Goal: Information Seeking & Learning: Learn about a topic

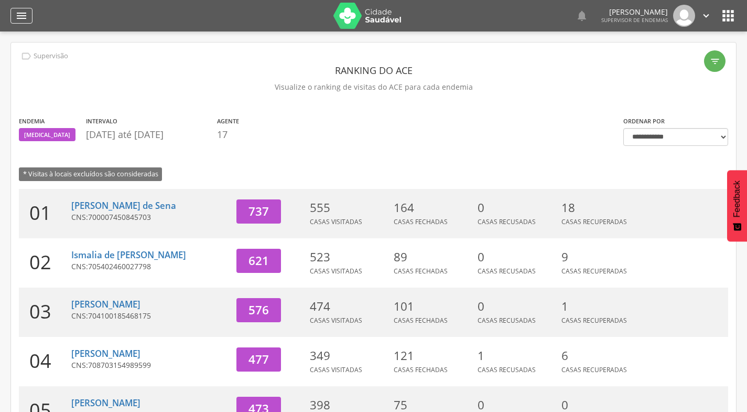
click at [19, 18] on icon "" at bounding box center [21, 15] width 13 height 13
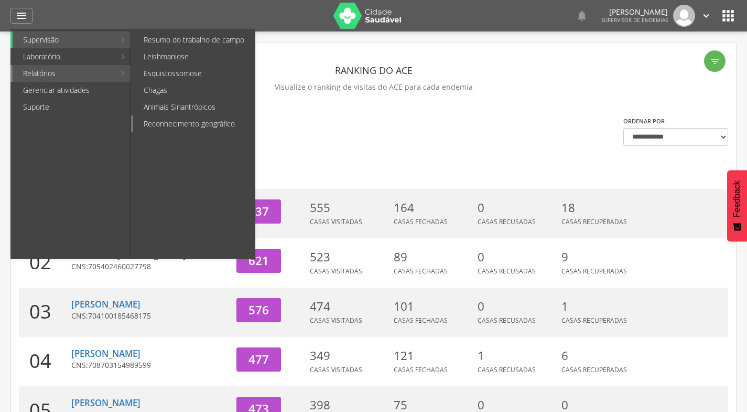
click at [164, 121] on link "Reconhecimento geográfico" at bounding box center [194, 123] width 122 height 17
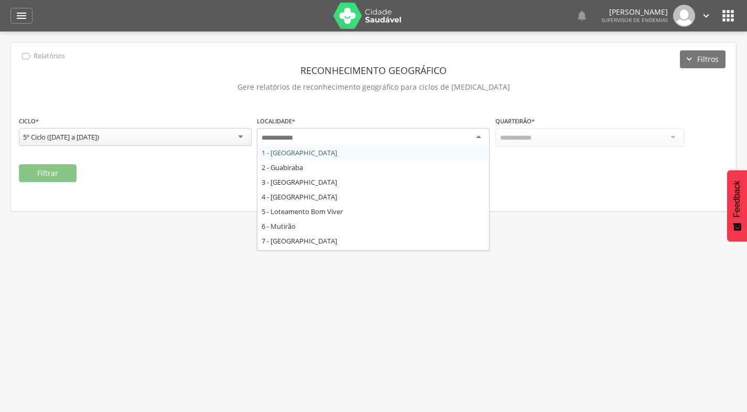
click at [331, 138] on div at bounding box center [373, 137] width 233 height 19
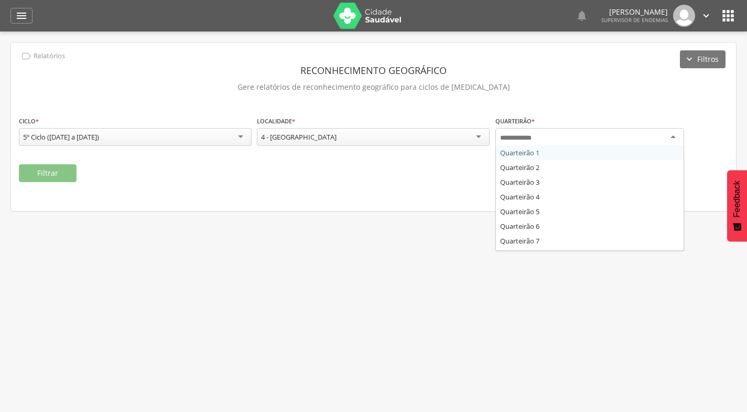
click at [573, 132] on div at bounding box center [590, 137] width 189 height 19
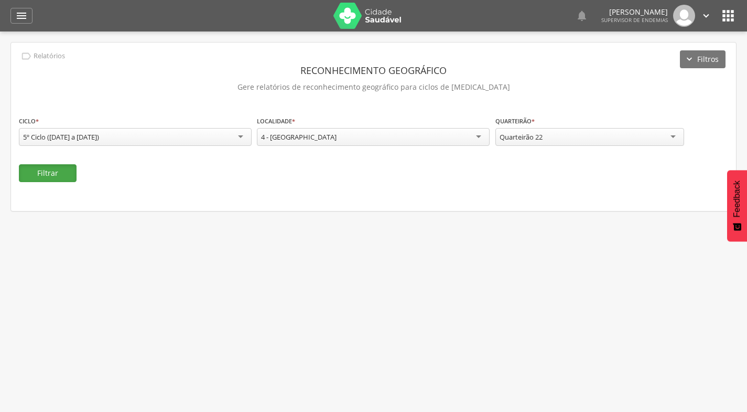
click at [36, 169] on button "Filtrar" at bounding box center [48, 173] width 58 height 18
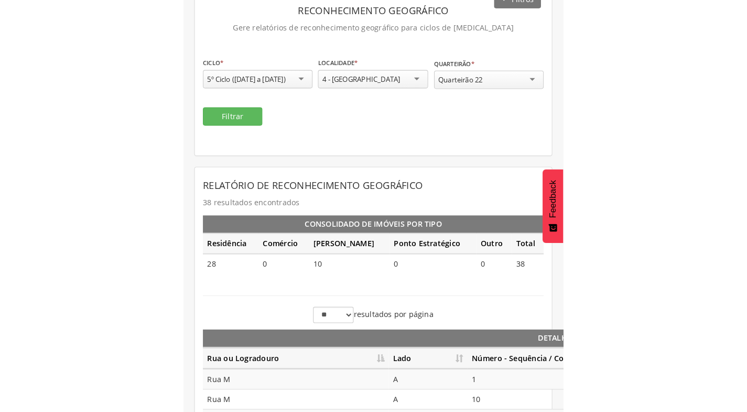
scroll to position [210, 0]
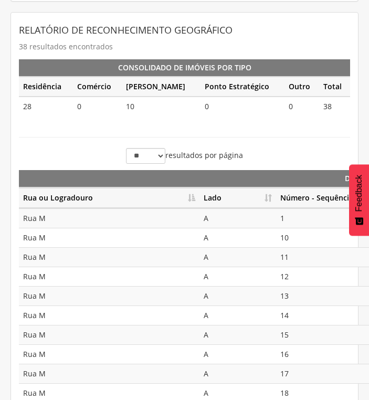
click at [270, 198] on th "Lado" at bounding box center [237, 198] width 77 height 20
click at [266, 197] on th "Lado" at bounding box center [237, 198] width 77 height 20
drag, startPoint x: 266, startPoint y: 197, endPoint x: 261, endPoint y: 195, distance: 5.6
click at [242, 197] on th "Lado" at bounding box center [237, 198] width 77 height 20
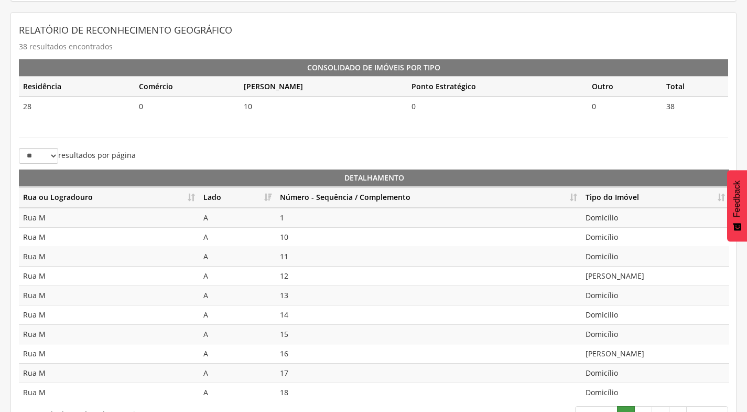
click at [573, 201] on th "Número - Sequência / Complemento" at bounding box center [429, 197] width 306 height 20
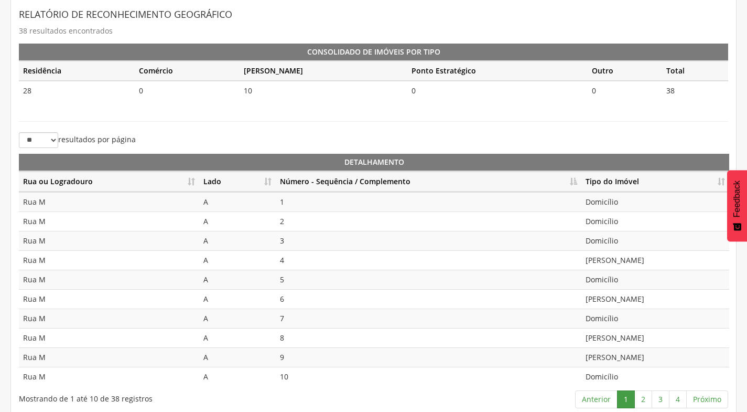
scroll to position [234, 0]
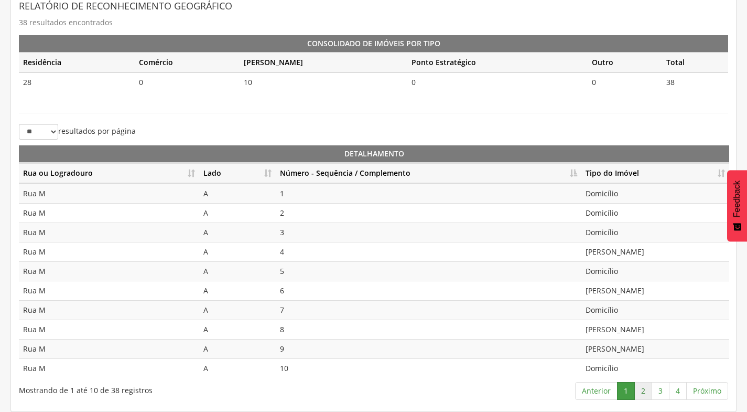
click at [648, 388] on link "2" at bounding box center [644, 391] width 18 height 18
click at [622, 291] on td "[PERSON_NAME]" at bounding box center [656, 290] width 148 height 19
click at [663, 393] on link "3" at bounding box center [661, 391] width 18 height 18
click at [681, 390] on link "4" at bounding box center [678, 391] width 18 height 18
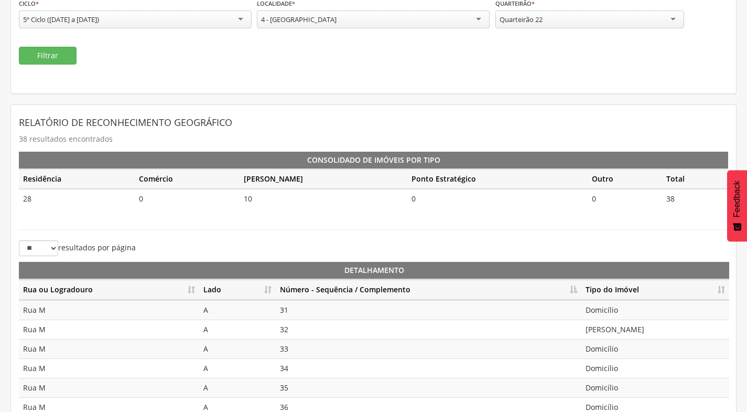
scroll to position [38, 0]
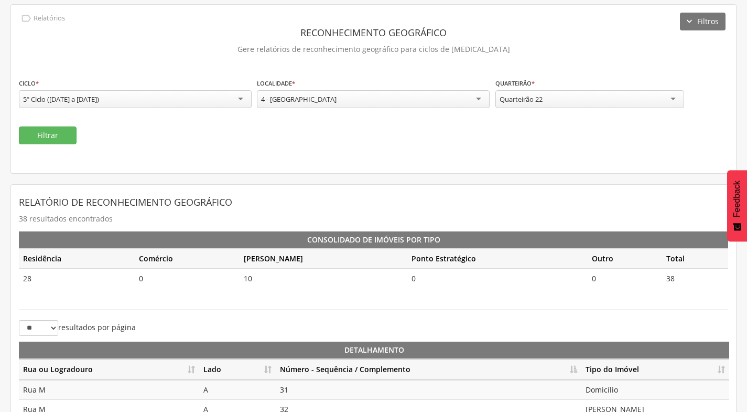
click at [621, 101] on div "Quarteirão 22" at bounding box center [590, 99] width 189 height 18
click at [66, 131] on button "Filtrar" at bounding box center [48, 135] width 58 height 18
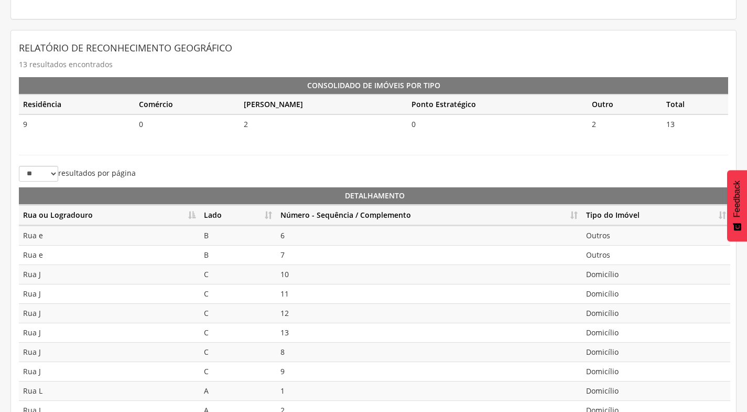
scroll to position [234, 0]
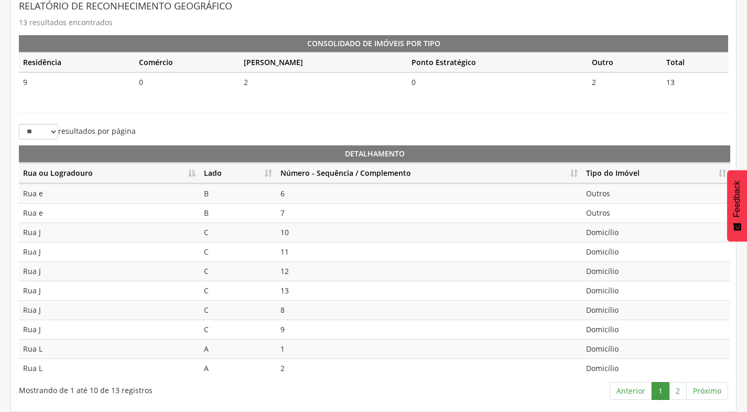
click at [574, 169] on th "Número - Sequência / Complemento" at bounding box center [429, 173] width 306 height 20
click at [677, 390] on link "2" at bounding box center [678, 391] width 18 height 18
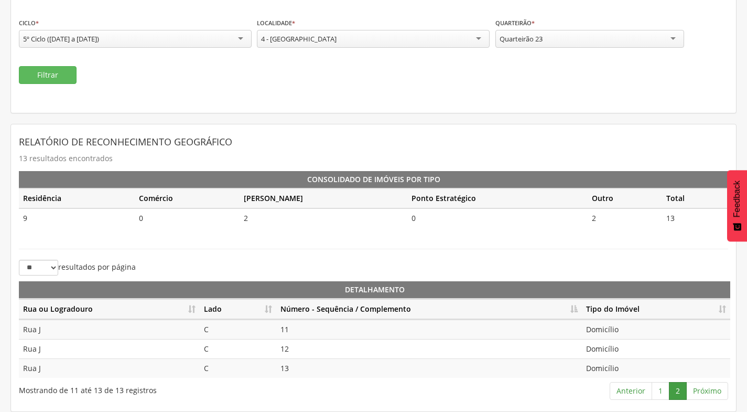
scroll to position [98, 0]
click at [545, 32] on div "Quarteirão 23" at bounding box center [590, 39] width 189 height 18
click at [74, 72] on button "Filtrar" at bounding box center [48, 75] width 58 height 18
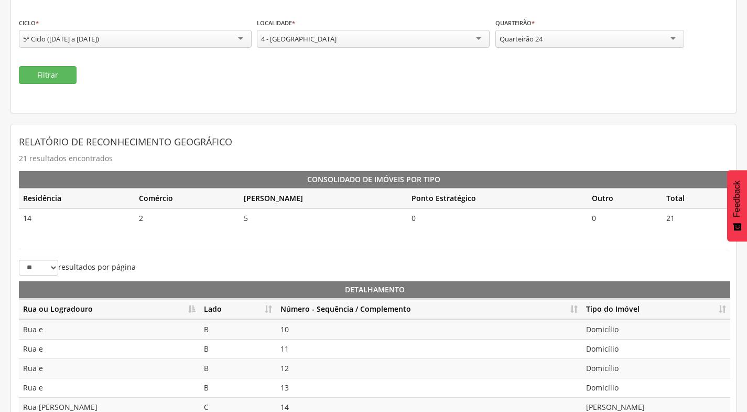
click at [571, 306] on th "Número - Sequência / Complemento" at bounding box center [429, 309] width 306 height 20
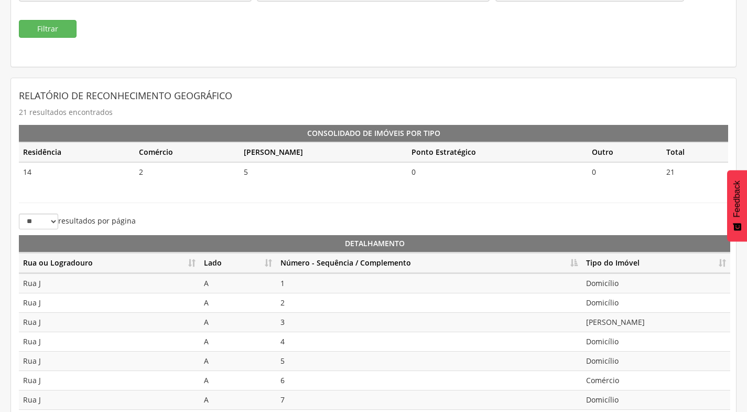
scroll to position [234, 0]
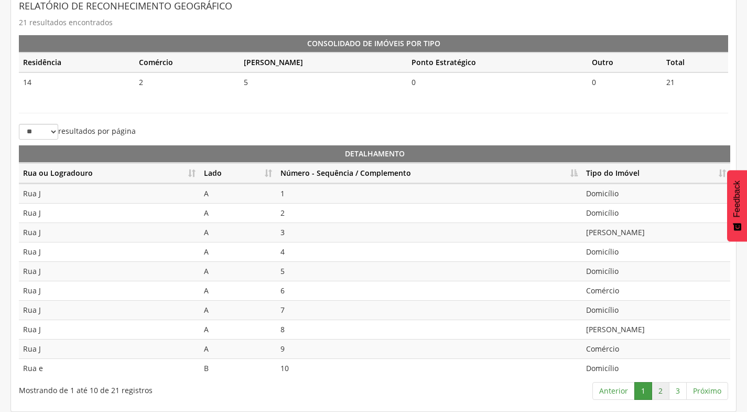
click at [664, 390] on link "2" at bounding box center [661, 391] width 18 height 18
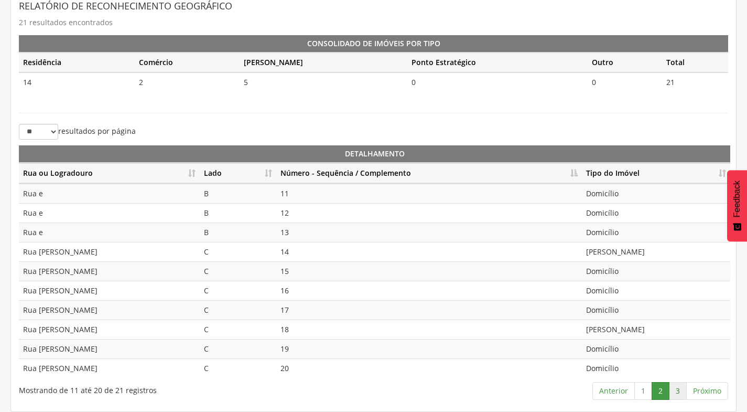
click at [672, 393] on link "3" at bounding box center [678, 391] width 18 height 18
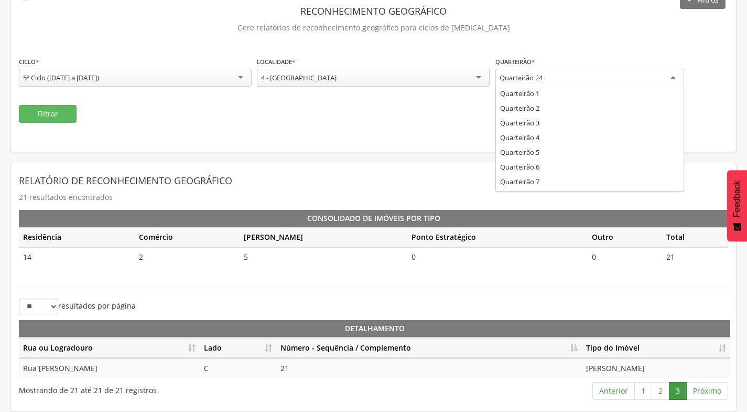
click at [597, 78] on div "Quarteirão 24" at bounding box center [590, 78] width 189 height 19
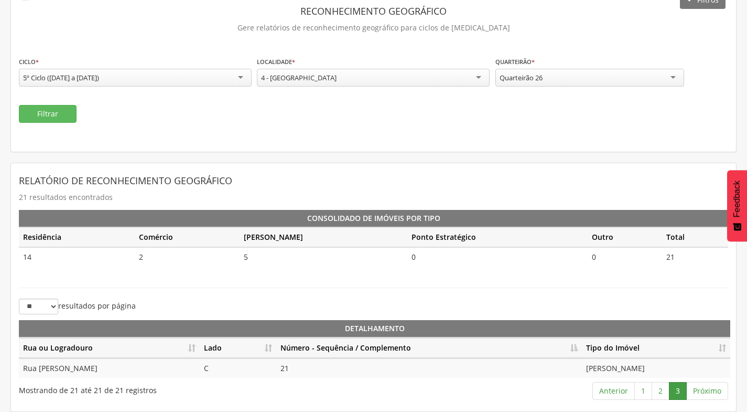
click at [562, 71] on div "Quarteirão 26" at bounding box center [590, 78] width 189 height 18
click at [52, 106] on button "Filtrar" at bounding box center [48, 114] width 58 height 18
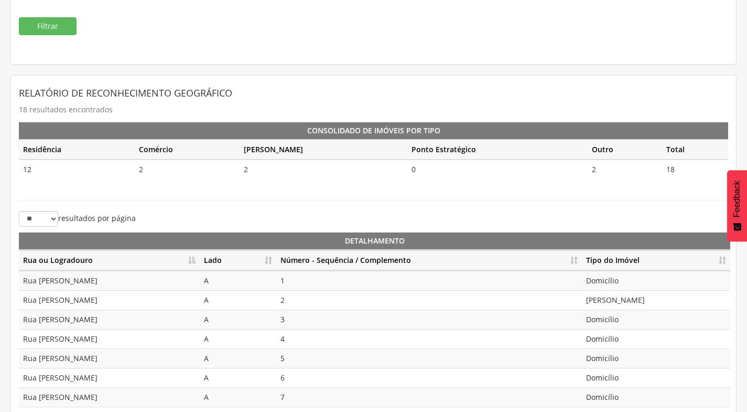
scroll to position [234, 0]
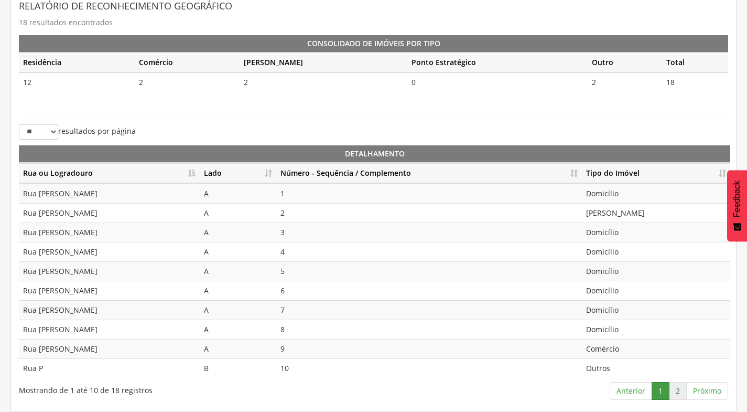
click at [674, 388] on link "2" at bounding box center [678, 391] width 18 height 18
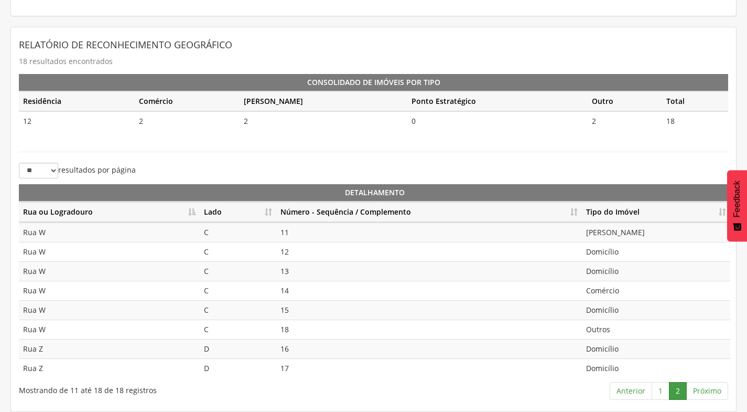
scroll to position [195, 0]
click at [658, 395] on link "1" at bounding box center [661, 391] width 18 height 18
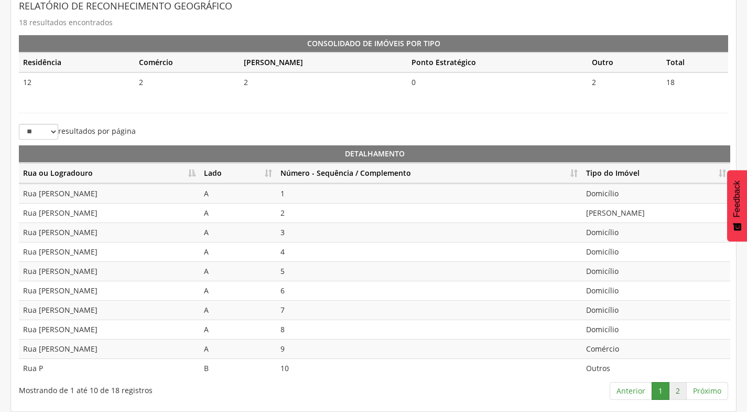
click at [685, 388] on link "2" at bounding box center [678, 391] width 18 height 18
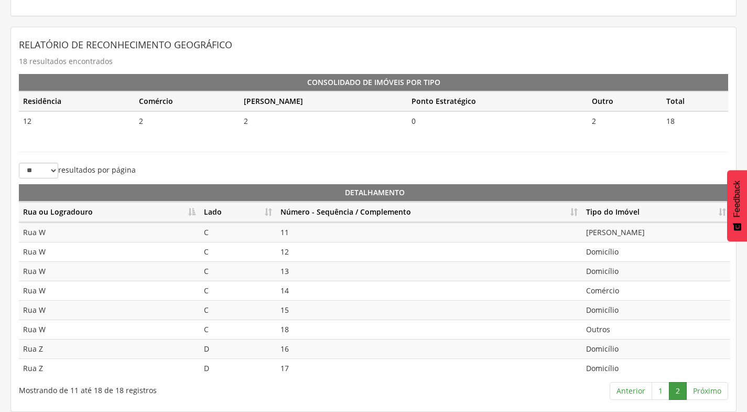
scroll to position [90, 0]
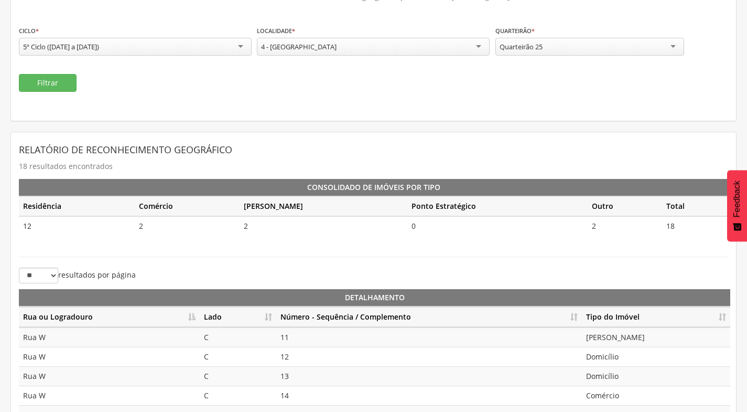
click at [537, 49] on div "Quarteirão 25" at bounding box center [521, 46] width 43 height 9
click at [68, 82] on button "Filtrar" at bounding box center [48, 83] width 58 height 18
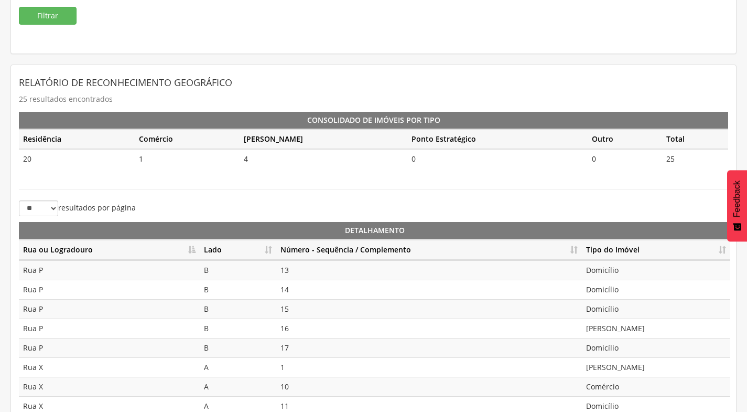
scroll to position [234, 0]
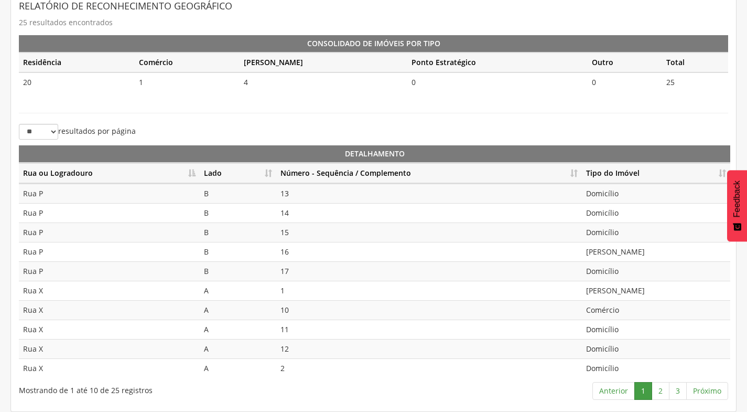
click at [565, 171] on th "Número - Sequência / Complemento" at bounding box center [429, 173] width 306 height 20
click at [660, 387] on link "2" at bounding box center [661, 391] width 18 height 18
click at [675, 385] on link "3" at bounding box center [678, 391] width 18 height 18
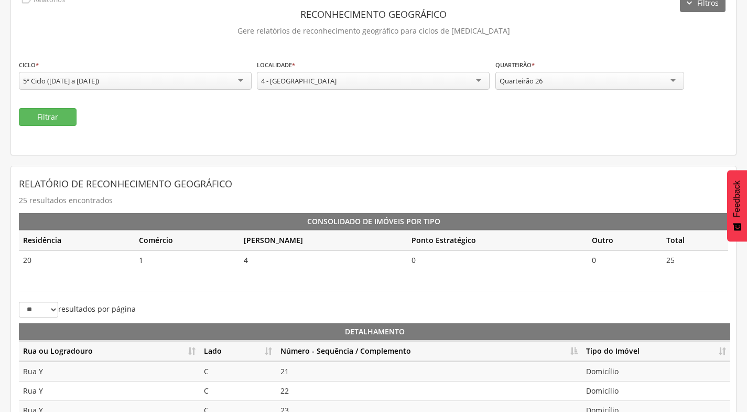
scroll to position [0, 0]
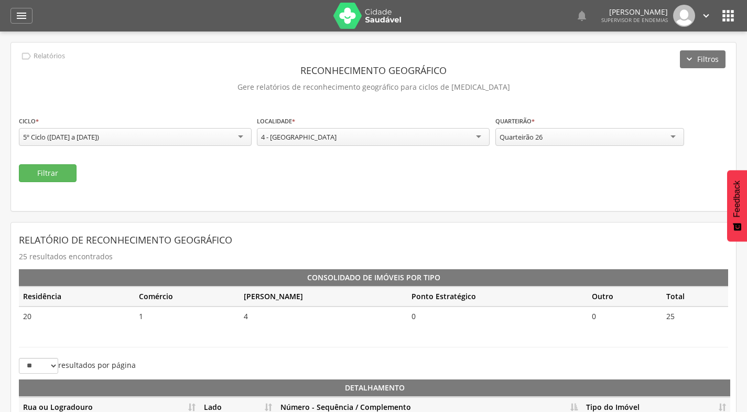
click at [557, 135] on div "Quarteirão 26" at bounding box center [590, 137] width 189 height 18
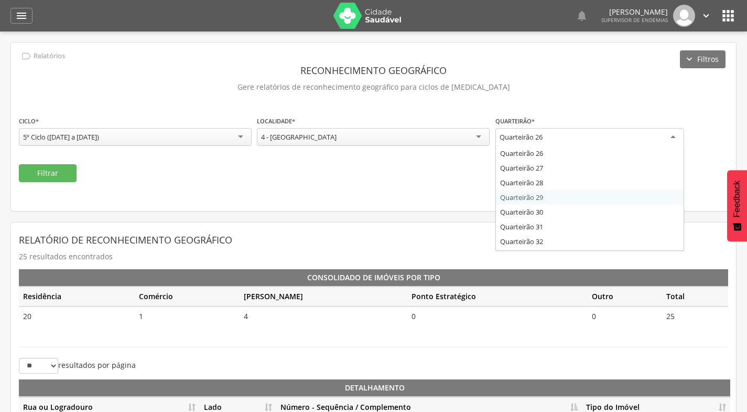
scroll to position [348, 0]
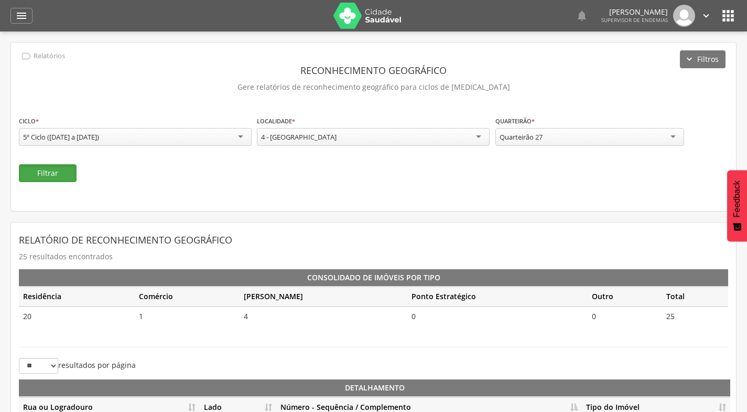
click at [33, 171] on button "Filtrar" at bounding box center [48, 173] width 58 height 18
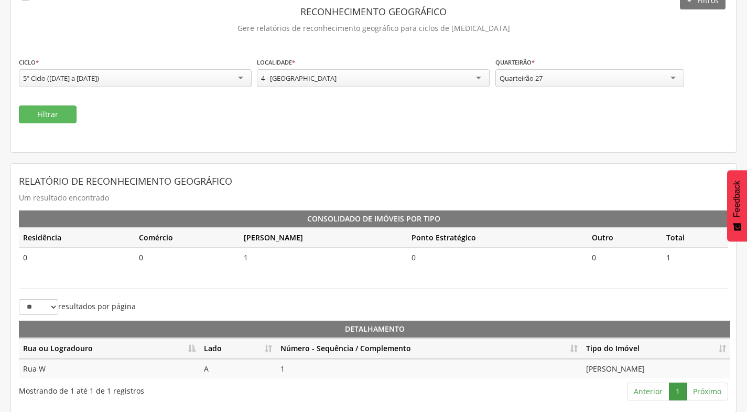
scroll to position [59, 0]
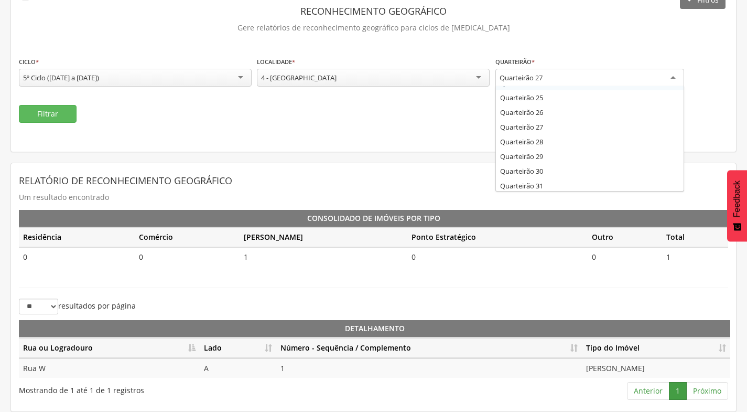
click at [585, 85] on div "Quarteirão 27 Quarteirão 1 Quarteirão 2 Quarteirão 3 Quarteirão 4 Quarteirão 5 …" at bounding box center [590, 78] width 189 height 19
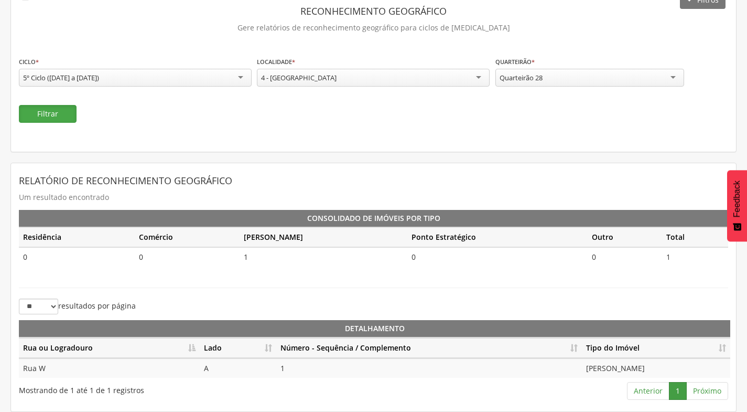
click at [48, 120] on button "Filtrar" at bounding box center [48, 114] width 58 height 18
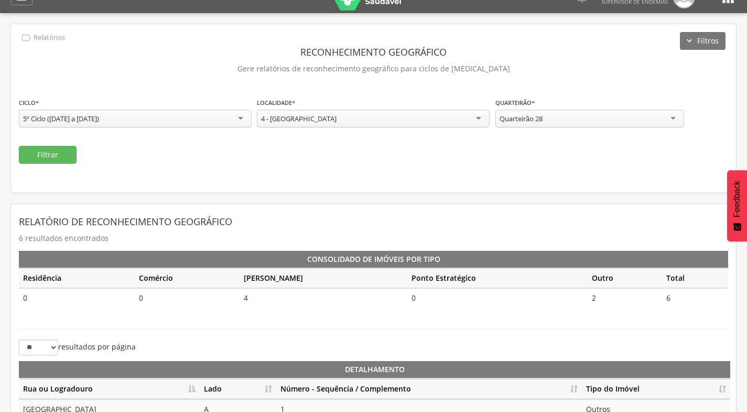
scroll to position [0, 0]
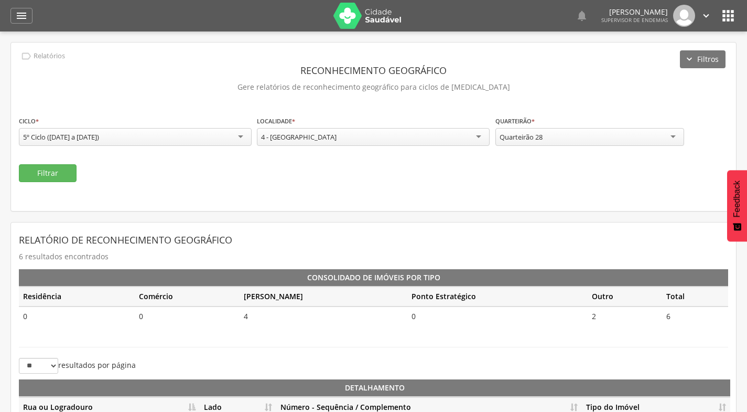
click at [618, 138] on div "Quarteirão 28" at bounding box center [590, 137] width 189 height 18
click at [69, 168] on button "Filtrar" at bounding box center [48, 173] width 58 height 18
click at [591, 136] on div "Quarteirão 29" at bounding box center [590, 137] width 189 height 18
click at [46, 177] on button "Filtrar" at bounding box center [48, 173] width 58 height 18
click at [574, 141] on div "Quarteirão 30" at bounding box center [590, 137] width 189 height 18
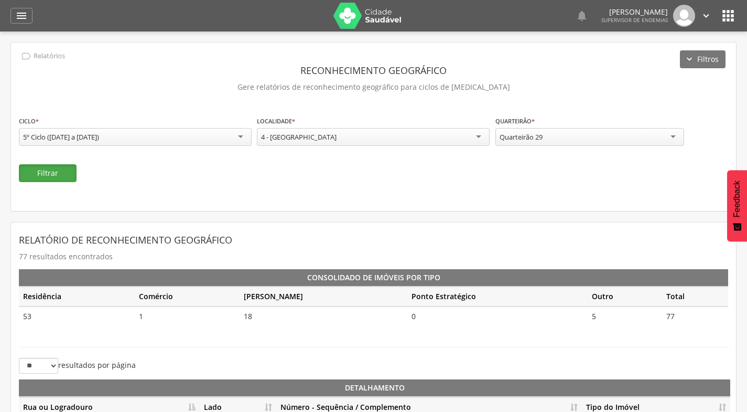
click at [69, 175] on button "Filtrar" at bounding box center [48, 173] width 58 height 18
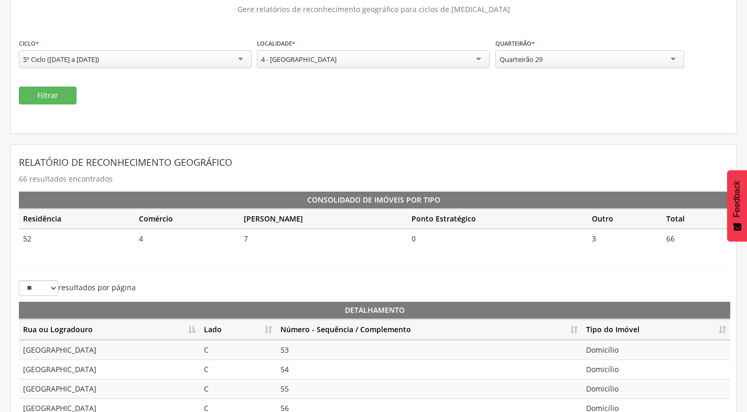
scroll to position [210, 0]
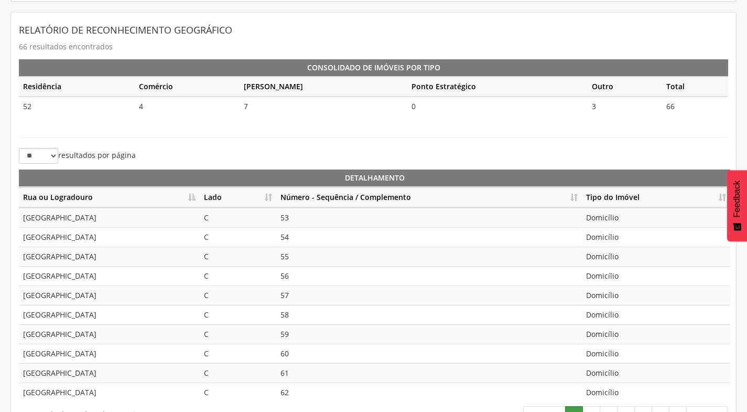
click at [576, 195] on th "Número - Sequência / Complemento" at bounding box center [429, 197] width 306 height 20
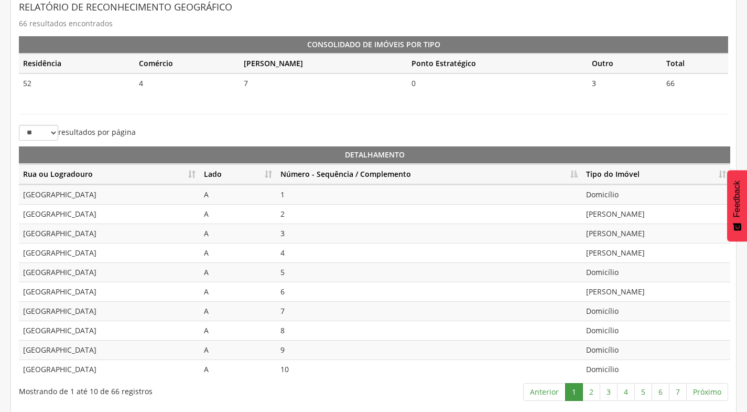
scroll to position [234, 0]
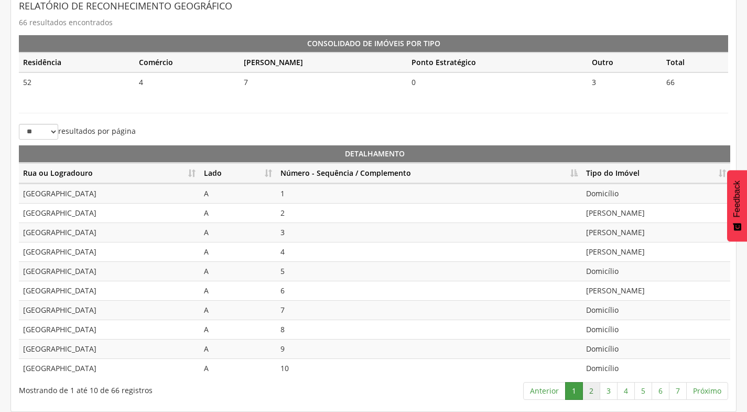
click at [593, 394] on link "2" at bounding box center [592, 391] width 18 height 18
click at [605, 392] on link "3" at bounding box center [609, 391] width 18 height 18
click at [630, 391] on link "4" at bounding box center [626, 391] width 18 height 18
click at [647, 392] on link "5" at bounding box center [644, 391] width 18 height 18
click at [656, 389] on link "6" at bounding box center [661, 391] width 18 height 18
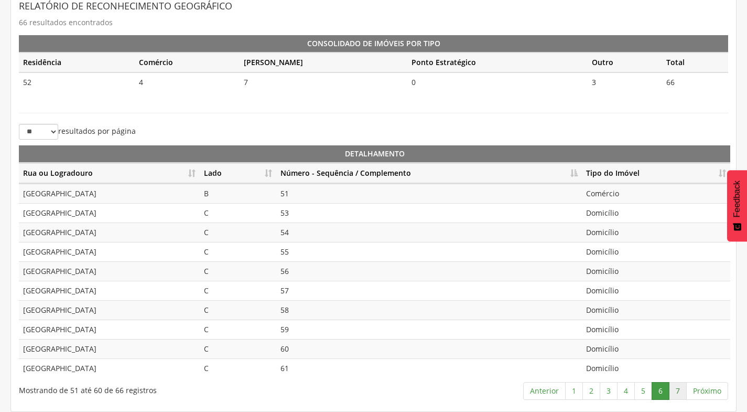
click at [680, 391] on link "7" at bounding box center [678, 391] width 18 height 18
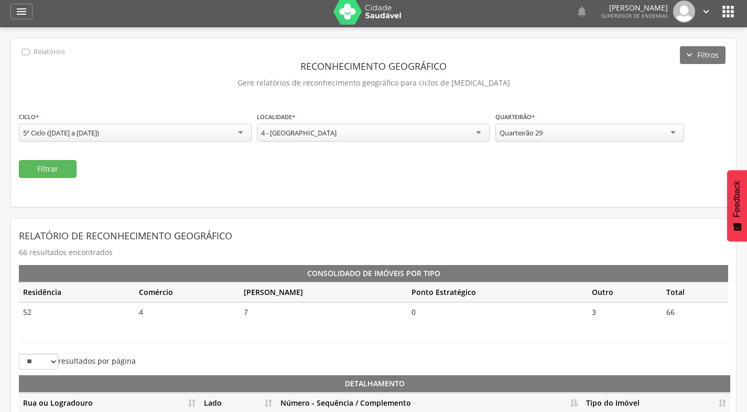
scroll to position [0, 0]
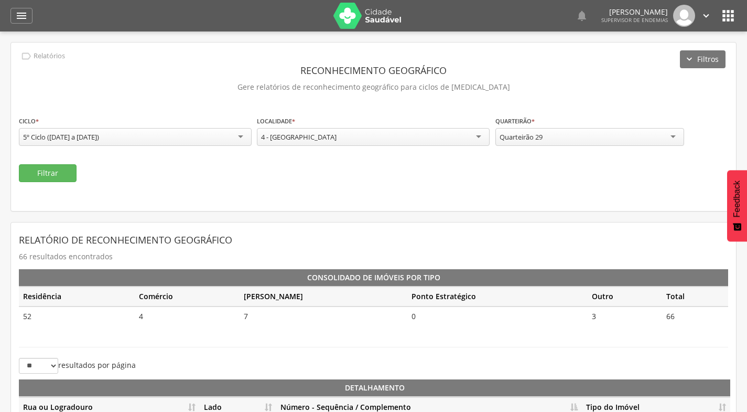
click at [615, 131] on div "Quarteirão 29" at bounding box center [590, 137] width 189 height 18
click at [53, 181] on div "**********" at bounding box center [373, 126] width 725 height 168
click at [53, 176] on button "Filtrar" at bounding box center [48, 173] width 58 height 18
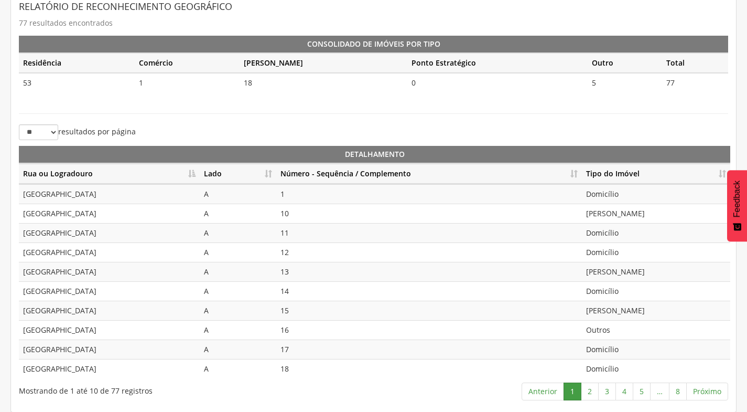
scroll to position [234, 0]
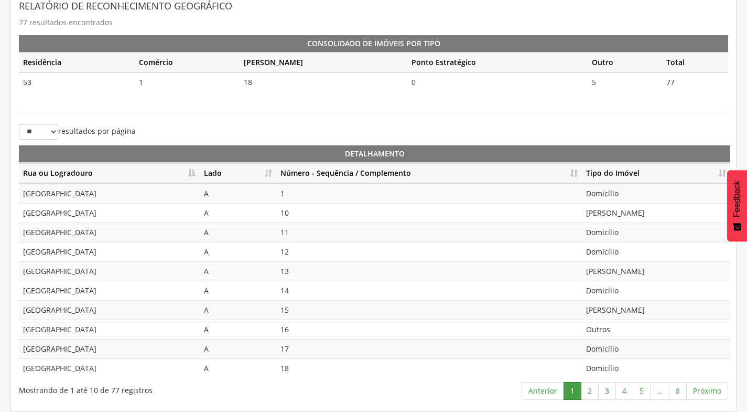
click at [571, 170] on th "Número - Sequência / Complemento" at bounding box center [429, 173] width 306 height 20
click at [592, 390] on link "2" at bounding box center [590, 391] width 18 height 18
click at [634, 234] on td "[PERSON_NAME]" at bounding box center [656, 231] width 148 height 19
click at [635, 266] on td "[PERSON_NAME]" at bounding box center [656, 270] width 148 height 19
click at [623, 292] on td "Outros" at bounding box center [656, 290] width 148 height 19
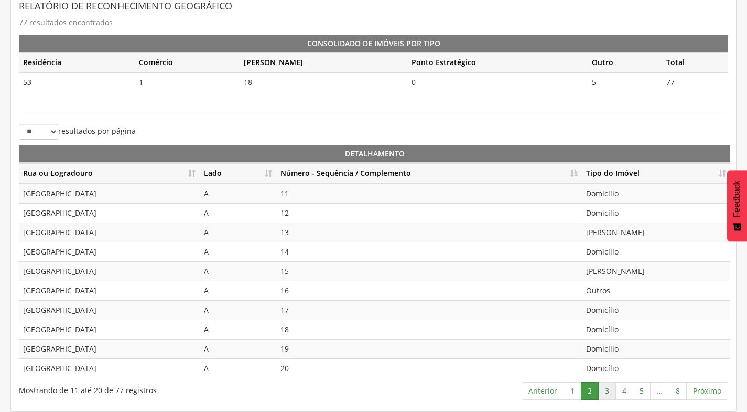
click at [604, 389] on link "3" at bounding box center [607, 391] width 18 height 18
click at [622, 394] on link "4" at bounding box center [625, 391] width 18 height 18
click at [628, 229] on td "[PERSON_NAME]" at bounding box center [656, 231] width 148 height 19
click at [640, 394] on link "5" at bounding box center [642, 391] width 18 height 18
click at [614, 196] on td "Domicílio" at bounding box center [656, 193] width 148 height 19
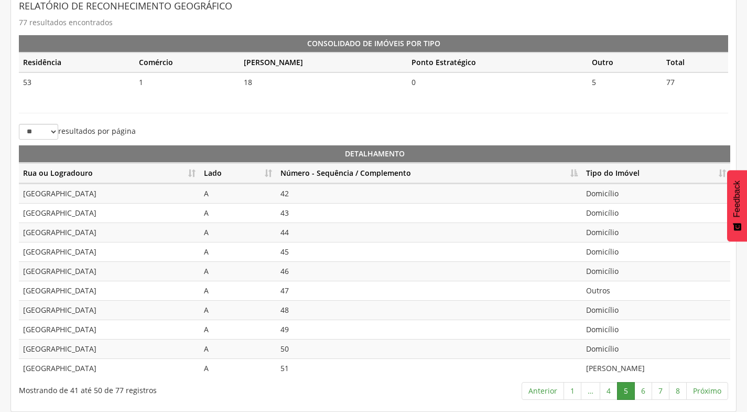
click at [616, 214] on td "Domicílio" at bounding box center [656, 212] width 148 height 19
click at [617, 233] on td "Domicílio" at bounding box center [656, 231] width 148 height 19
click at [616, 250] on td "Domicílio" at bounding box center [656, 251] width 148 height 19
click at [609, 276] on td "Domicílio" at bounding box center [656, 270] width 148 height 19
click at [608, 288] on td "Outros" at bounding box center [656, 290] width 148 height 19
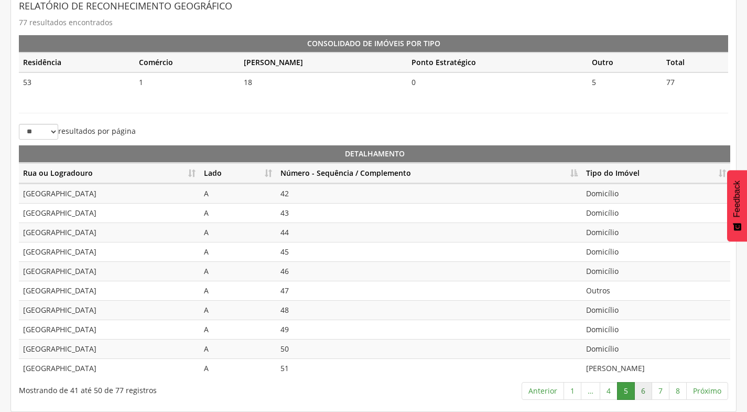
click at [640, 390] on link "6" at bounding box center [644, 391] width 18 height 18
click at [625, 233] on td "Domicílio" at bounding box center [656, 231] width 148 height 19
click at [623, 252] on td "Domicílio" at bounding box center [656, 251] width 148 height 19
click at [619, 275] on td "Domicílio" at bounding box center [656, 270] width 148 height 19
drag, startPoint x: 617, startPoint y: 284, endPoint x: 616, endPoint y: 300, distance: 16.3
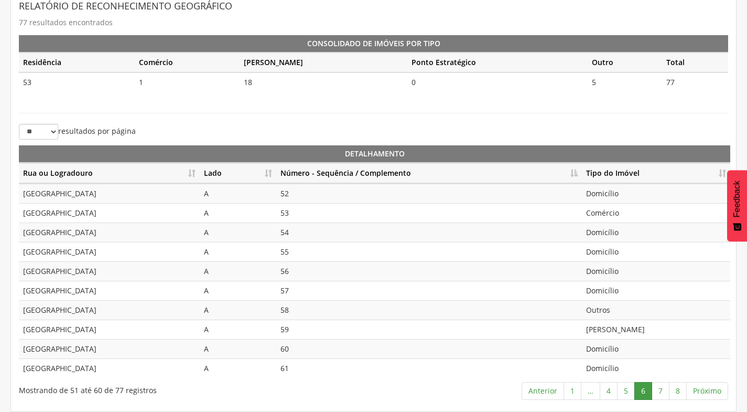
click at [618, 284] on td "Domicílio" at bounding box center [656, 290] width 148 height 19
click at [663, 392] on link "7" at bounding box center [661, 391] width 18 height 18
click at [680, 385] on link "8" at bounding box center [678, 391] width 18 height 18
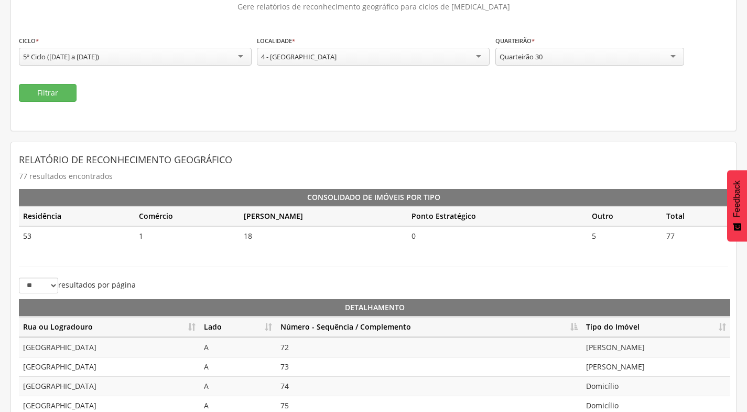
scroll to position [71, 0]
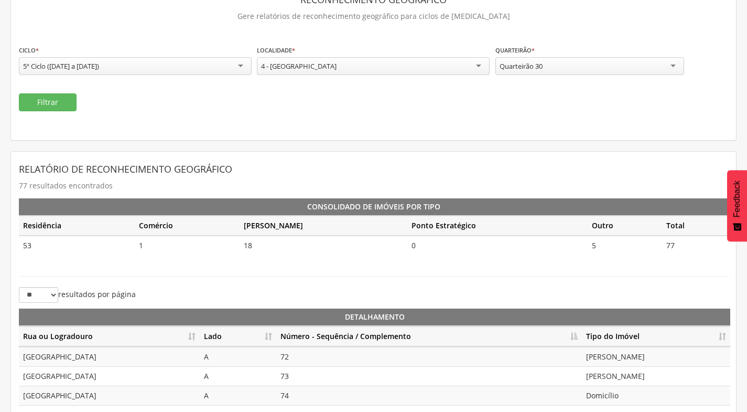
click at [640, 61] on div "Quarteirão 30" at bounding box center [590, 66] width 189 height 18
click at [63, 106] on button "Filtrar" at bounding box center [48, 102] width 58 height 18
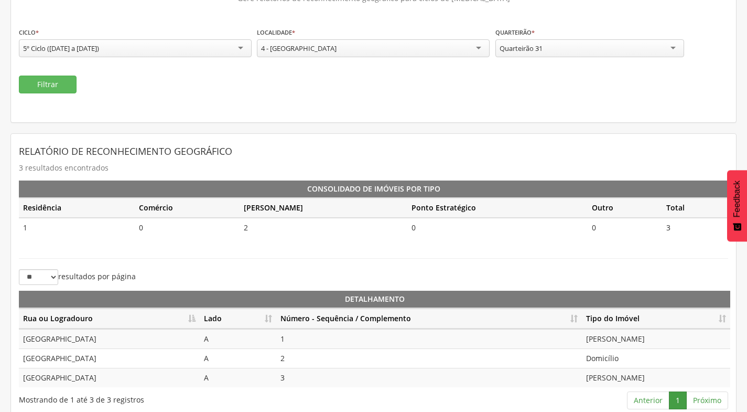
scroll to position [98, 0]
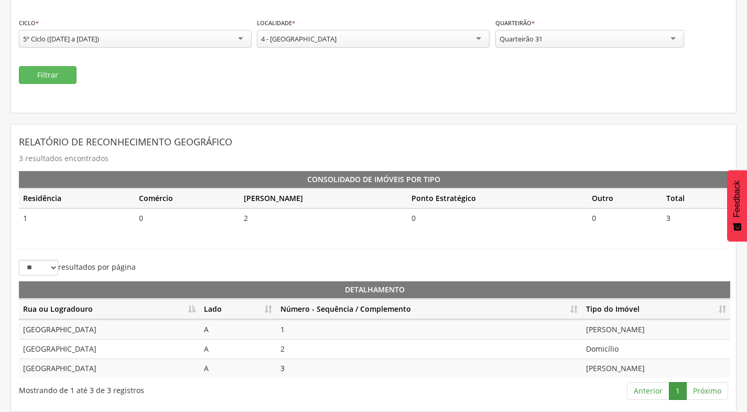
click at [554, 44] on div "Quarteirão 31" at bounding box center [590, 39] width 189 height 18
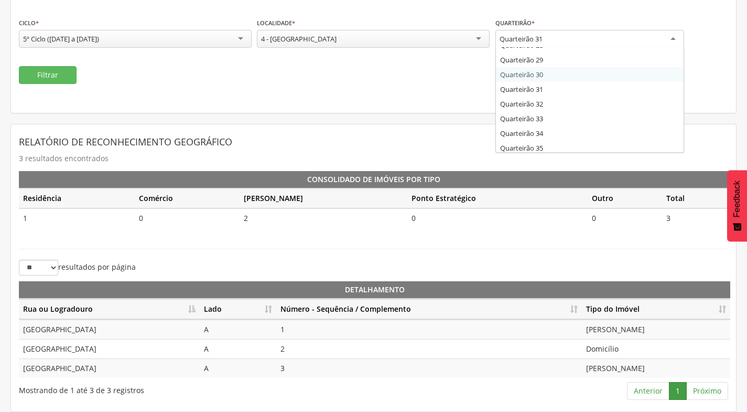
scroll to position [453, 0]
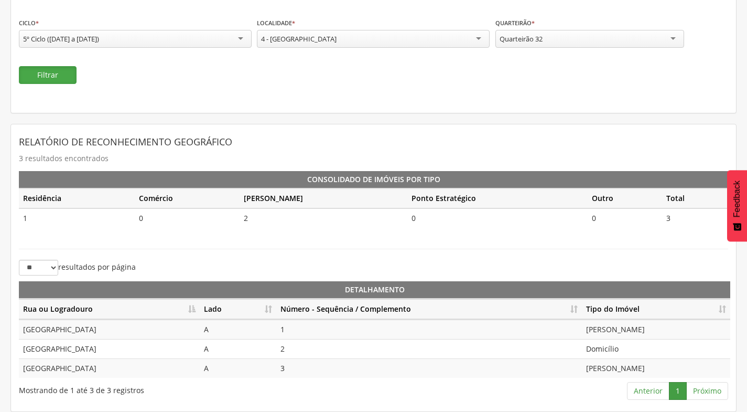
click at [65, 70] on button "Filtrar" at bounding box center [48, 75] width 58 height 18
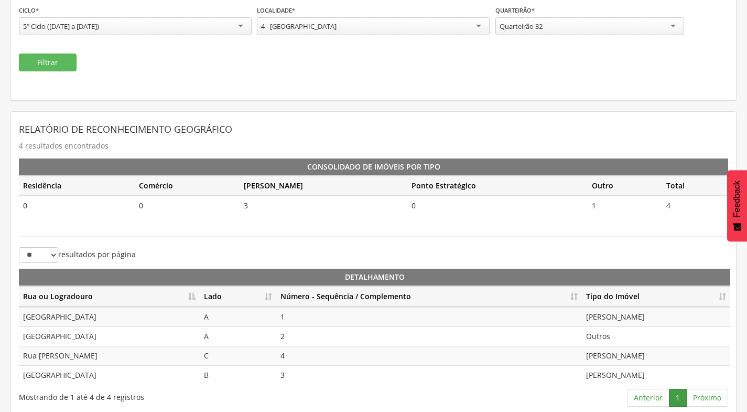
scroll to position [117, 0]
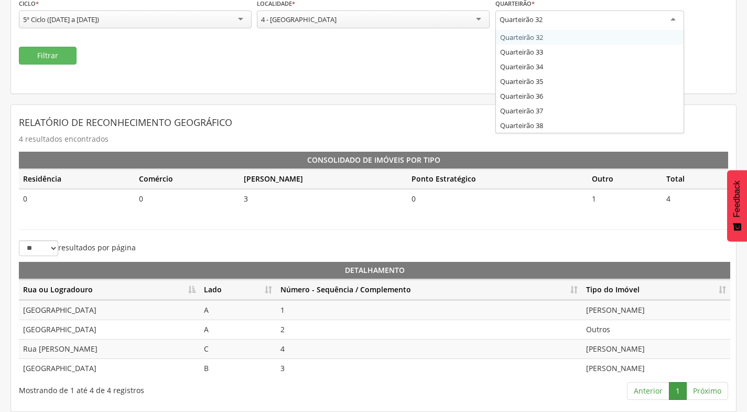
click at [569, 24] on div "Quarteirão 32" at bounding box center [590, 19] width 189 height 19
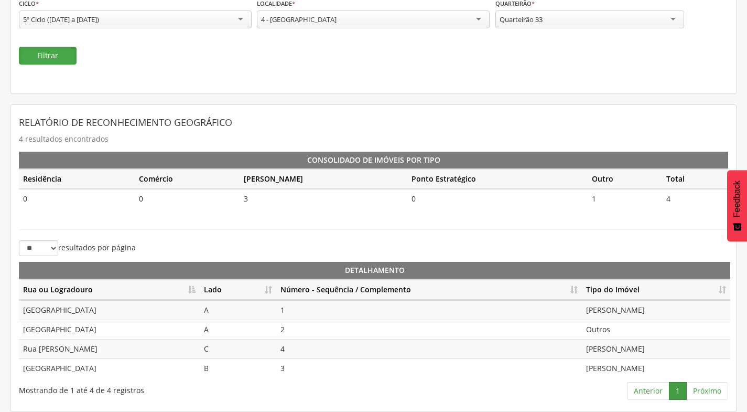
click at [51, 57] on button "Filtrar" at bounding box center [48, 56] width 58 height 18
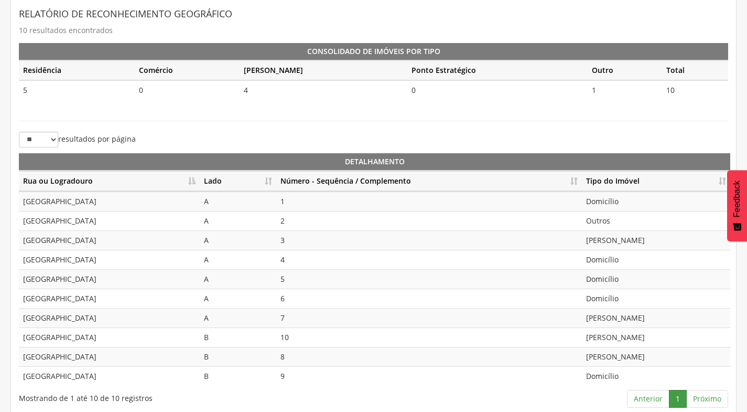
scroll to position [234, 0]
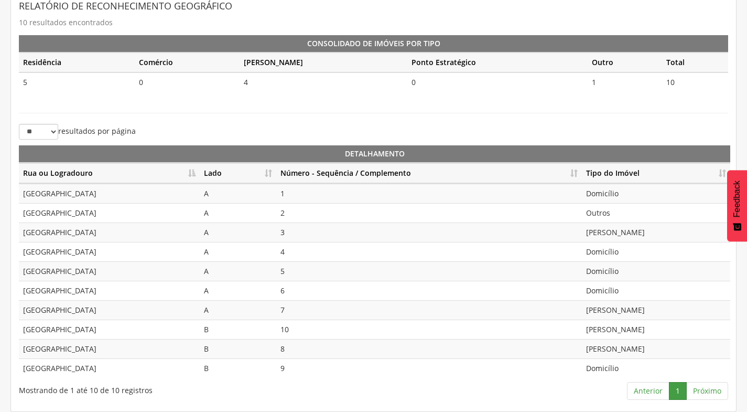
click at [573, 173] on th "Número - Sequência / Complemento" at bounding box center [429, 173] width 306 height 20
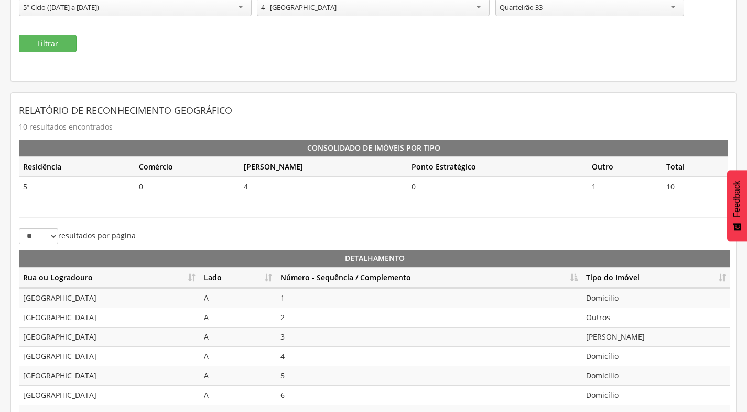
scroll to position [129, 0]
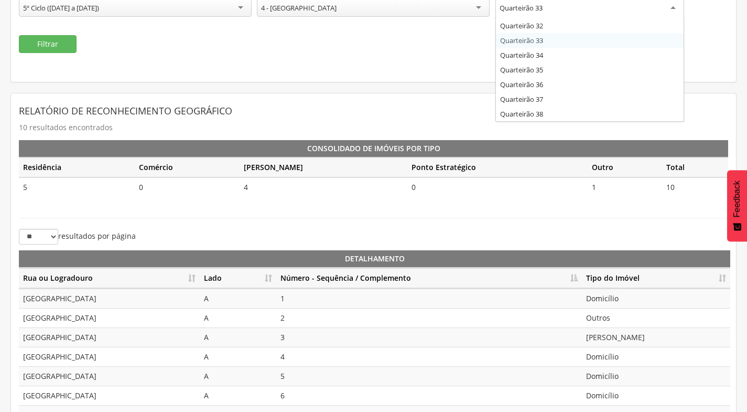
click at [571, 6] on div "Quarteirão 33" at bounding box center [590, 8] width 189 height 19
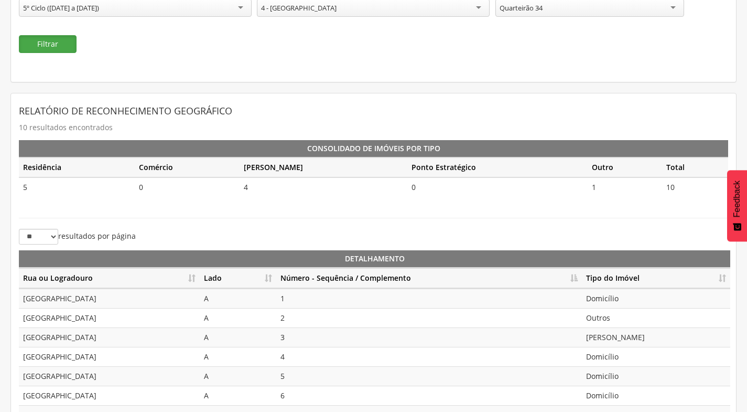
click at [65, 41] on button "Filtrar" at bounding box center [48, 44] width 58 height 18
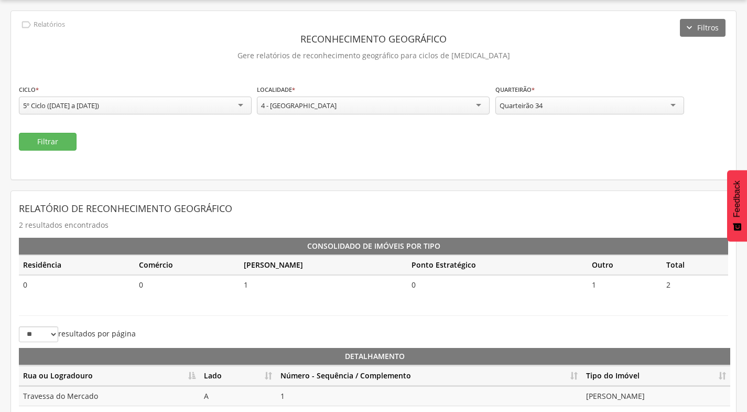
scroll to position [79, 0]
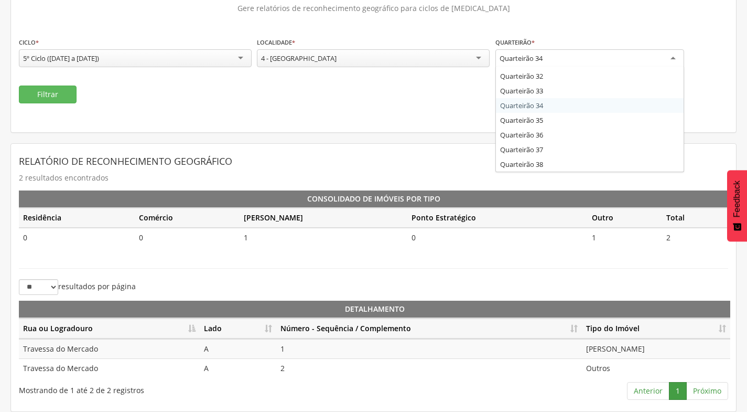
click at [614, 57] on div "Quarteirão 34" at bounding box center [590, 58] width 189 height 19
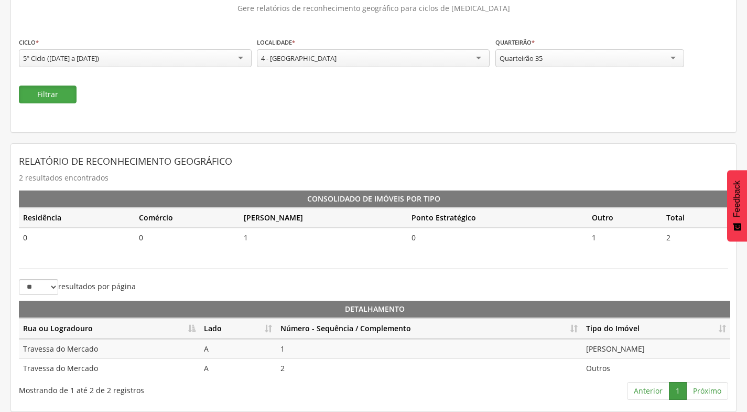
click at [56, 95] on button "Filtrar" at bounding box center [48, 94] width 58 height 18
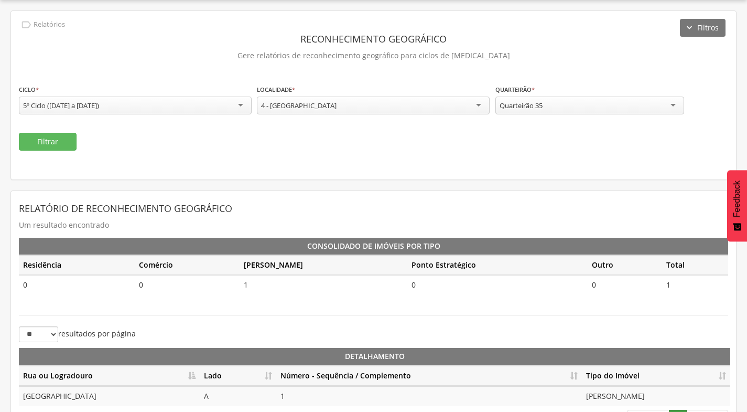
scroll to position [59, 0]
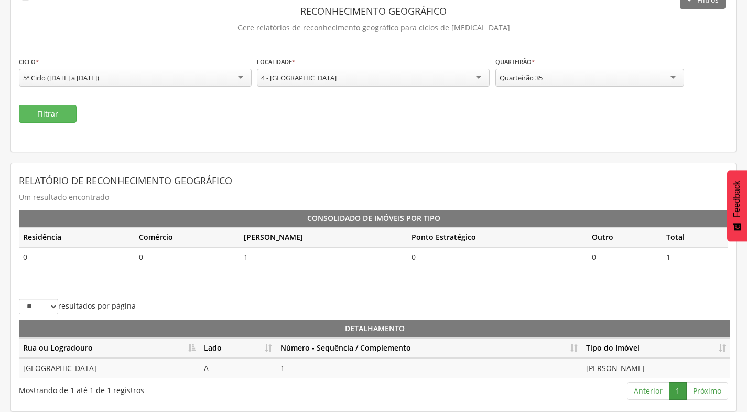
click at [640, 71] on div "Quarteirão 35" at bounding box center [590, 78] width 189 height 18
click at [67, 106] on button "Filtrar" at bounding box center [48, 114] width 58 height 18
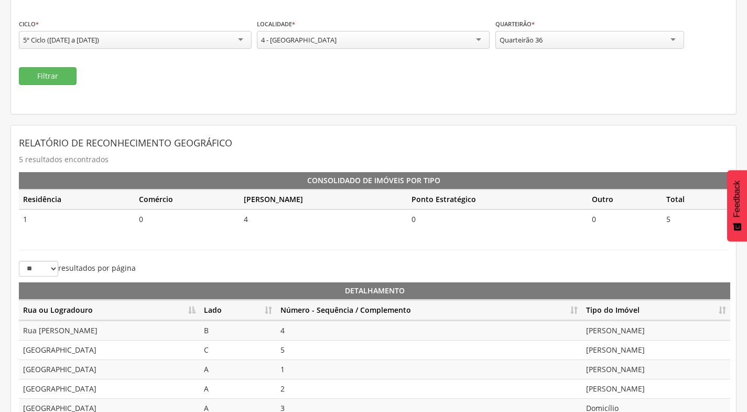
scroll to position [137, 0]
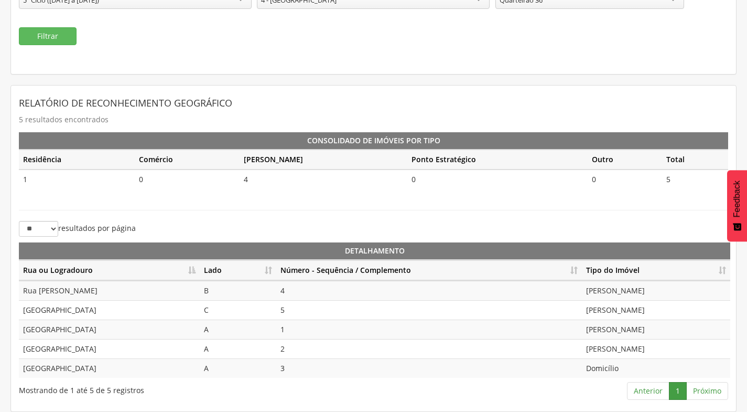
click at [578, 273] on th "Número - Sequência / Complemento" at bounding box center [429, 270] width 306 height 20
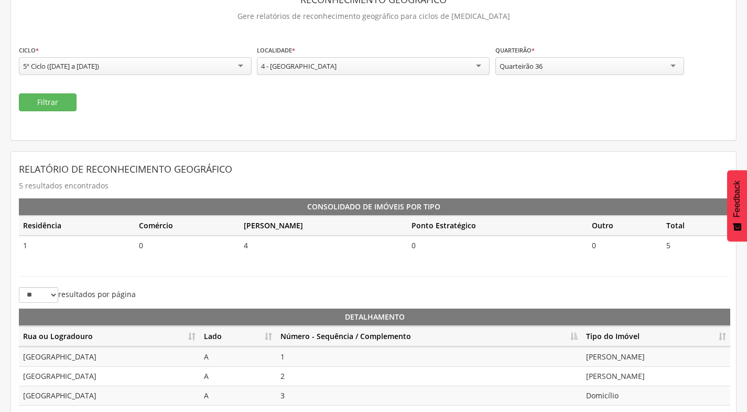
scroll to position [0, 0]
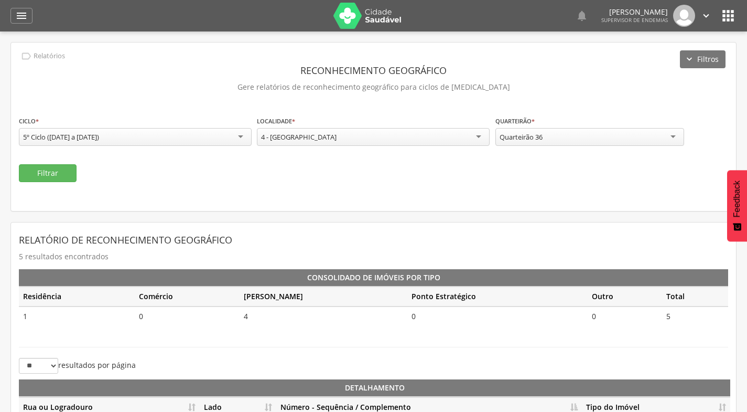
click at [554, 134] on div "Quarteirão 36" at bounding box center [590, 137] width 189 height 18
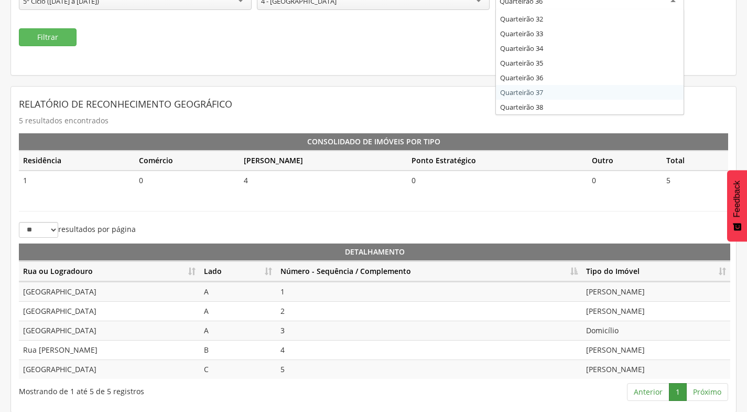
scroll to position [137, 0]
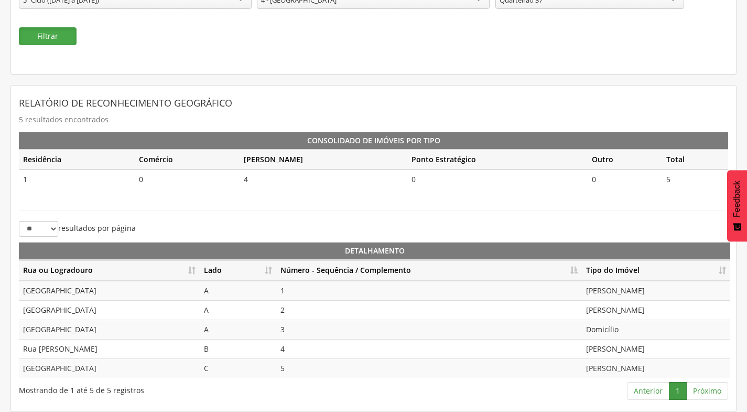
click at [49, 28] on button "Filtrar" at bounding box center [48, 36] width 58 height 18
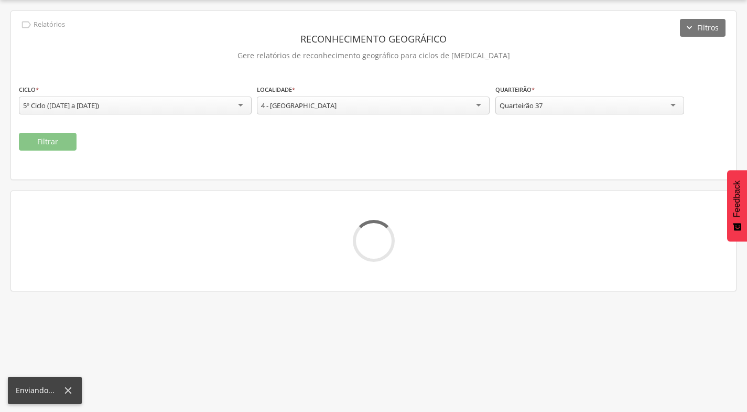
scroll to position [59, 0]
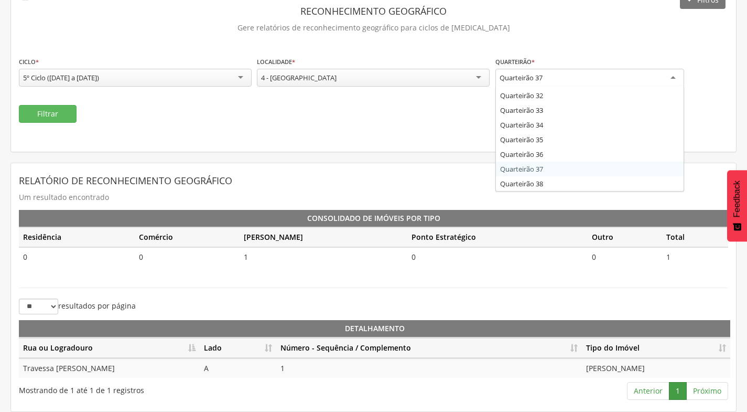
click at [597, 82] on div "Quarteirão 37" at bounding box center [590, 78] width 189 height 19
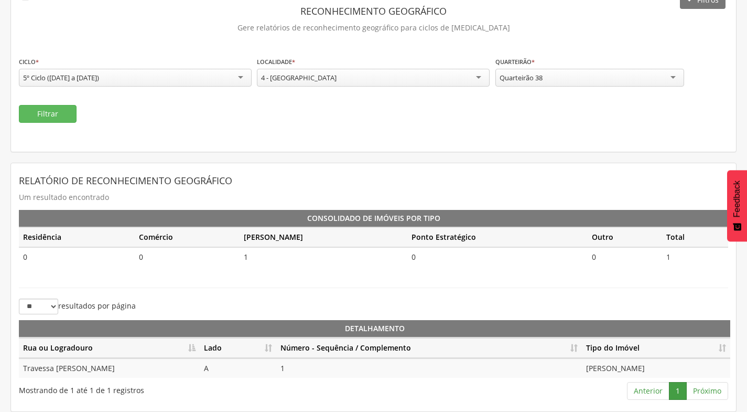
click at [76, 101] on fieldset "**********" at bounding box center [374, 89] width 710 height 67
click at [58, 113] on button "Filtrar" at bounding box center [48, 114] width 58 height 18
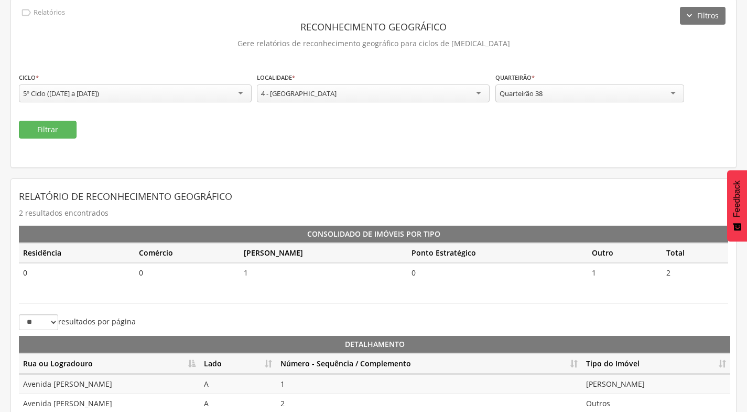
scroll to position [0, 0]
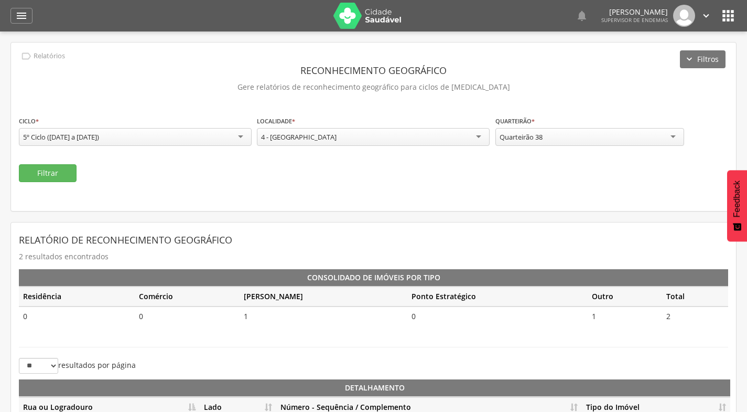
click at [705, 17] on icon "" at bounding box center [707, 16] width 12 height 12
click at [690, 65] on link "Sair" at bounding box center [670, 60] width 83 height 13
